Goal: Entertainment & Leisure: Browse casually

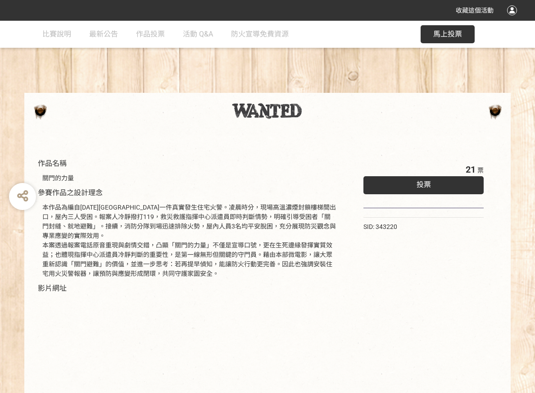
click at [433, 185] on div "投票" at bounding box center [424, 185] width 120 height 18
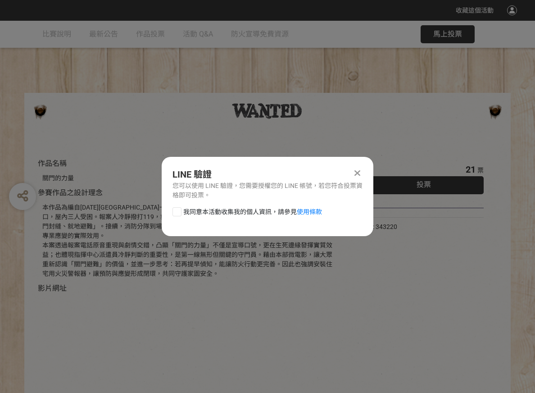
click at [359, 171] on icon at bounding box center [357, 172] width 6 height 9
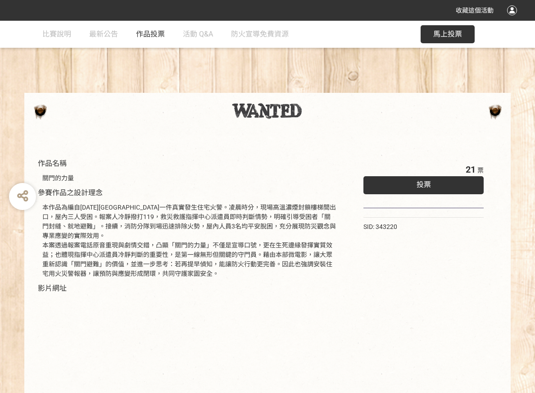
click at [150, 32] on span "作品投票" at bounding box center [150, 34] width 29 height 9
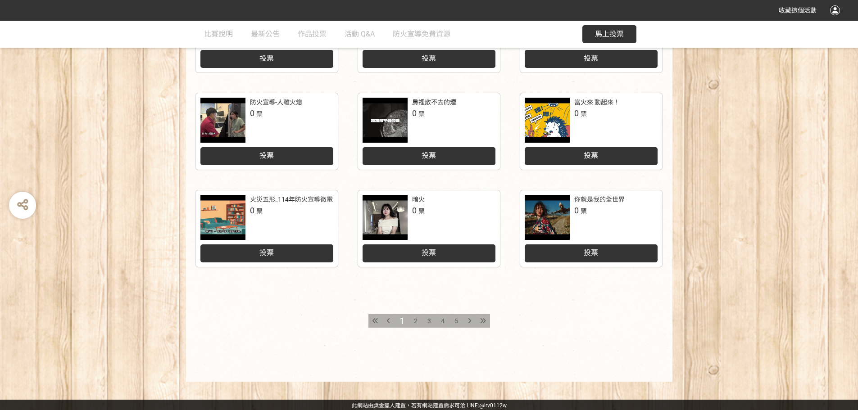
scroll to position [373, 0]
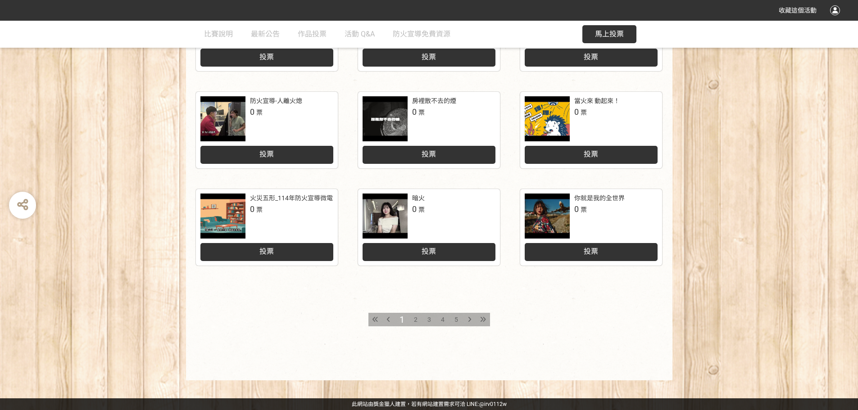
click at [410, 318] on div "2" at bounding box center [416, 320] width 14 height 14
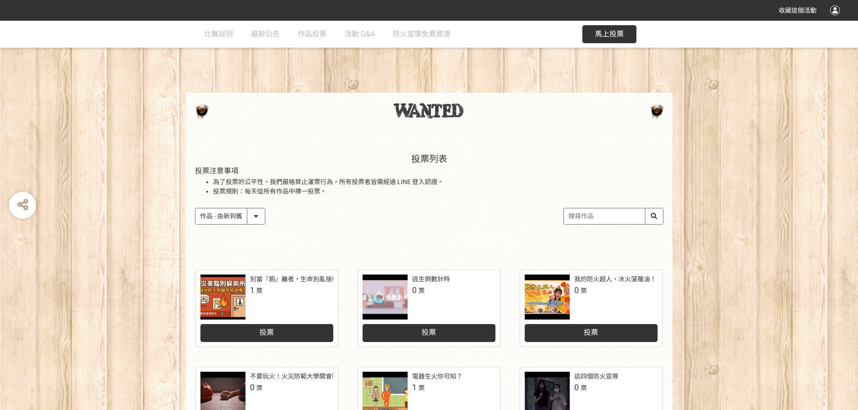
click at [258, 212] on select "作品 - 由新到舊 作品 - 由舊到新 票數 - 由多到少 票數 - 由少到多" at bounding box center [229, 217] width 69 height 16
select select "vote"
click at [195, 209] on select "作品 - 由新到舊 作品 - 由舊到新 票數 - 由多到少 票數 - 由少到多" at bounding box center [229, 217] width 69 height 16
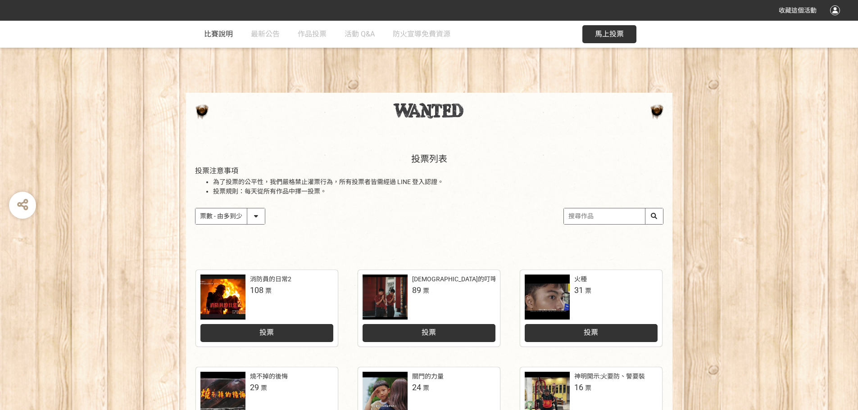
click at [212, 38] on link "比賽說明" at bounding box center [218, 34] width 29 height 27
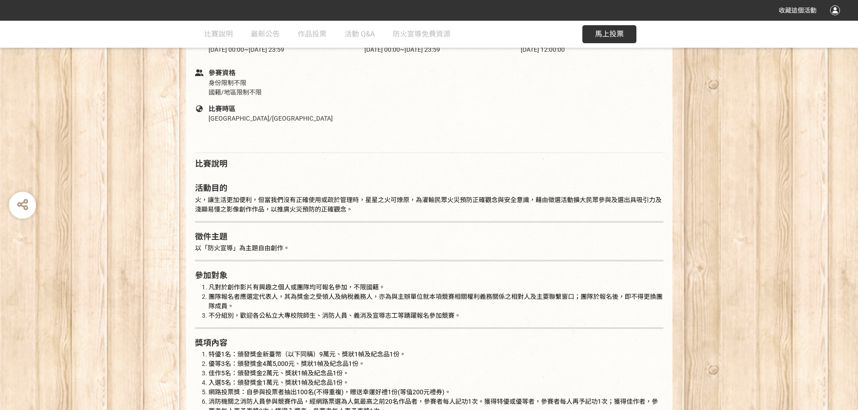
scroll to position [375, 0]
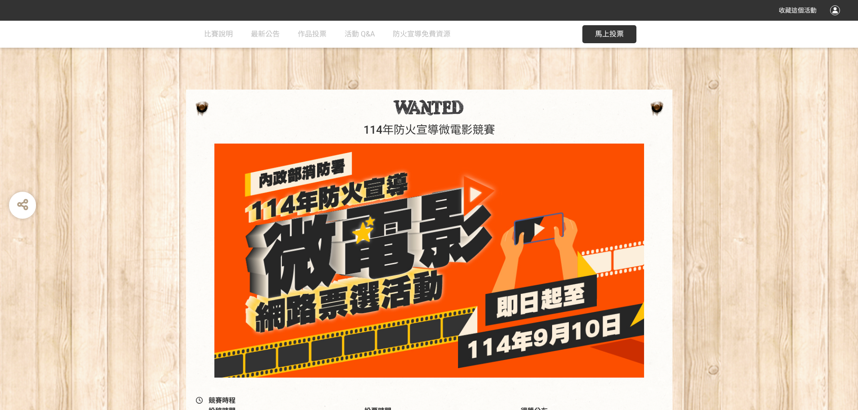
scroll to position [0, 0]
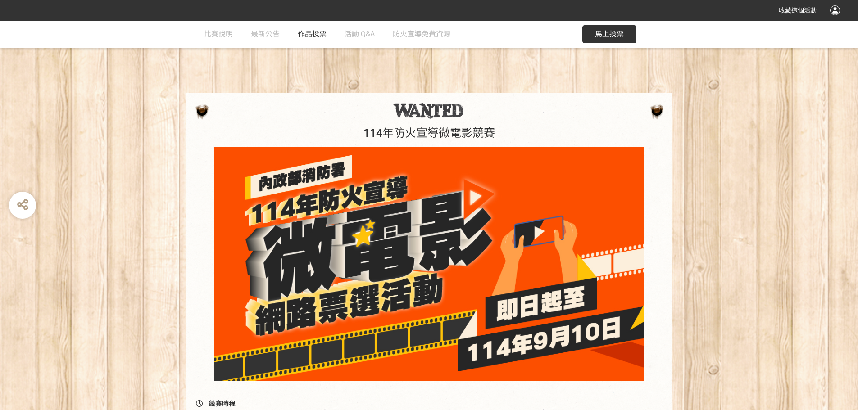
click at [304, 34] on span "作品投票" at bounding box center [312, 34] width 29 height 9
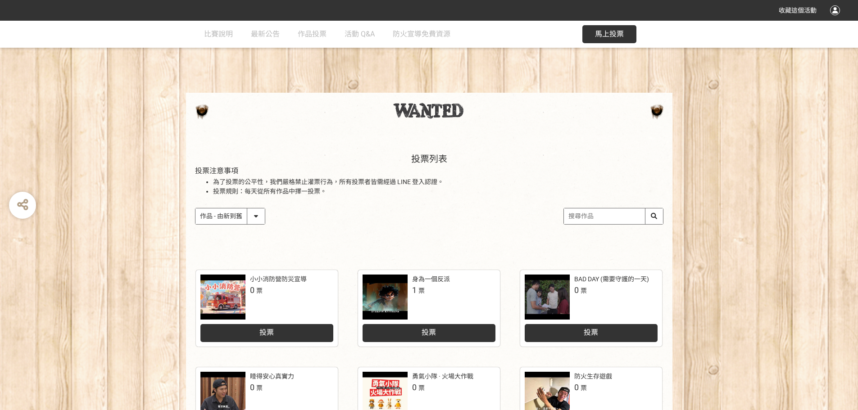
click at [254, 218] on select "作品 - 由新到舊 作品 - 由舊到新 票數 - 由多到少 票數 - 由少到多" at bounding box center [229, 217] width 69 height 16
select select "vote"
click at [195, 209] on select "作品 - 由新到舊 作品 - 由舊到新 票數 - 由多到少 票數 - 由少到多" at bounding box center [229, 217] width 69 height 16
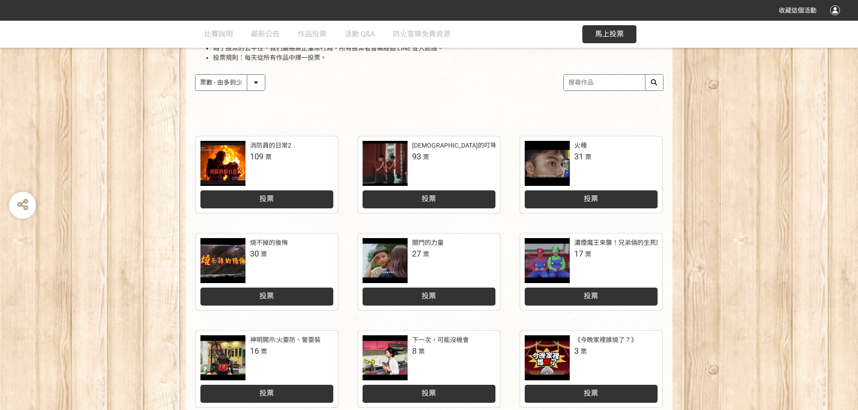
scroll to position [134, 0]
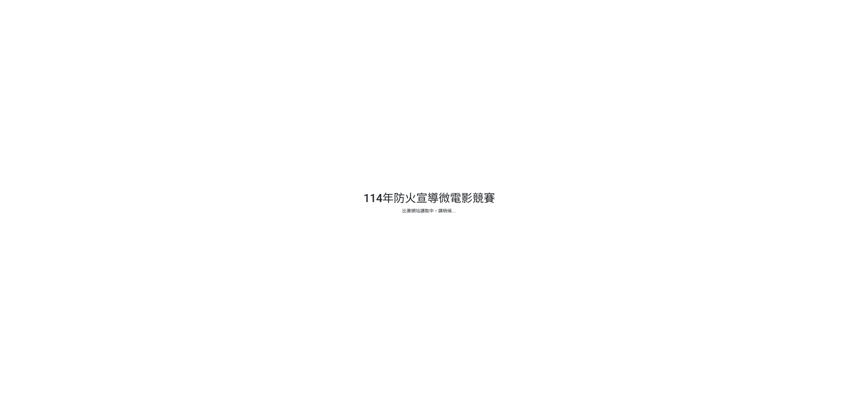
select select "vote"
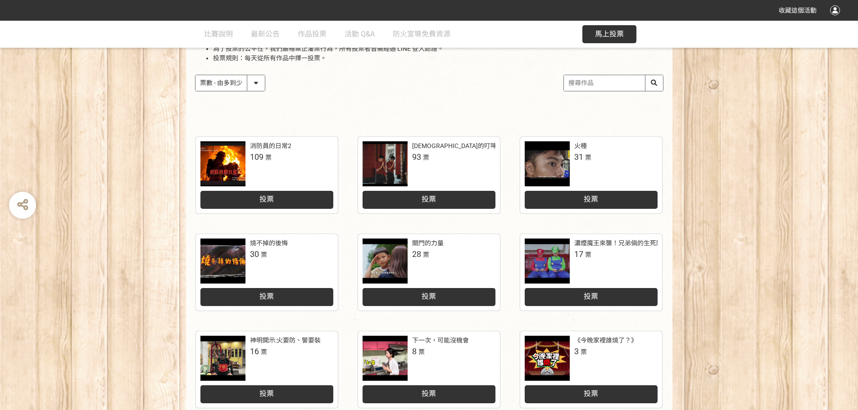
scroll to position [134, 0]
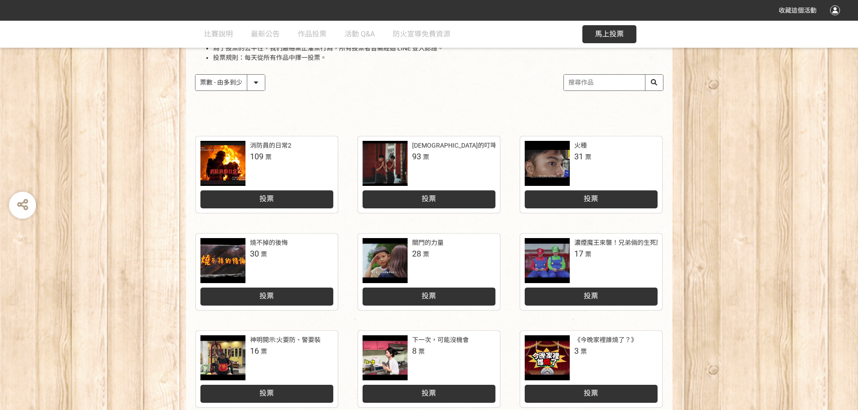
click at [231, 160] on div at bounding box center [222, 163] width 45 height 45
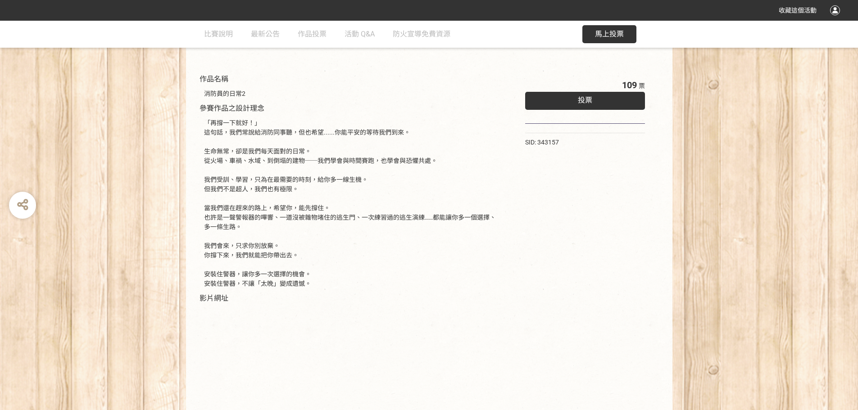
scroll to position [195, 0]
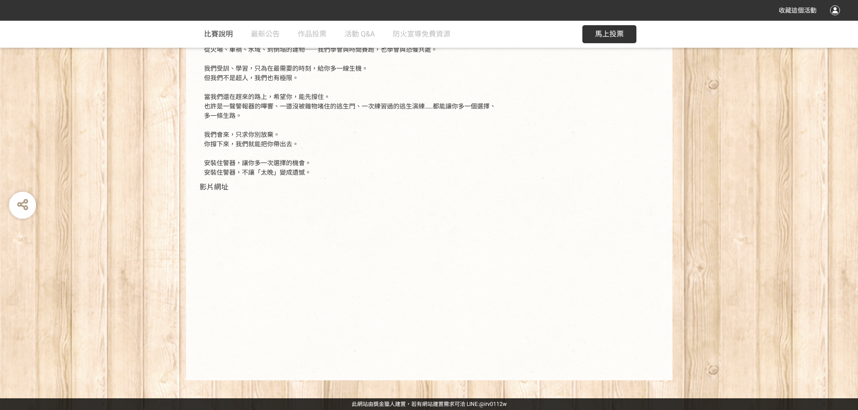
click at [219, 36] on span "比賽說明" at bounding box center [218, 34] width 29 height 9
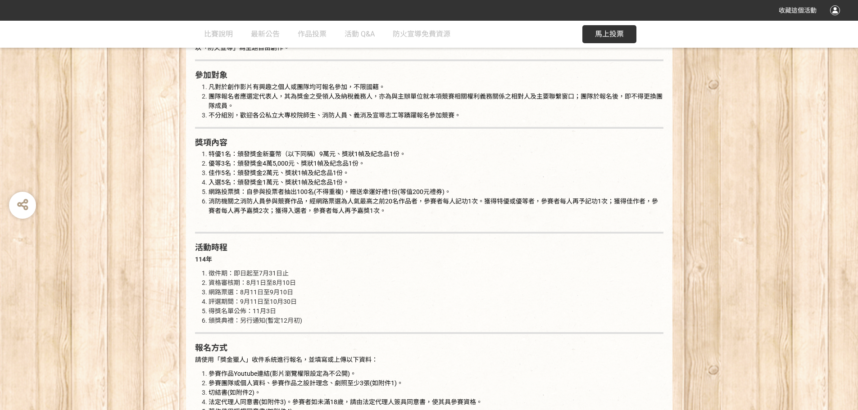
scroll to position [585, 0]
